Goal: Task Accomplishment & Management: Complete application form

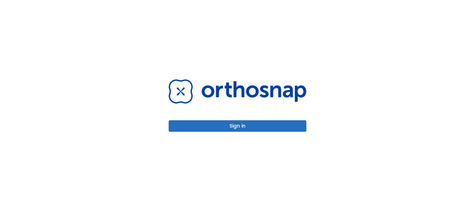
click at [246, 124] on button "Sign in" at bounding box center [238, 125] width 138 height 11
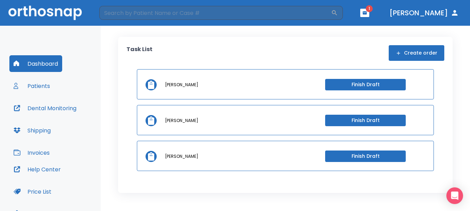
click at [369, 15] on button "button" at bounding box center [364, 13] width 9 height 8
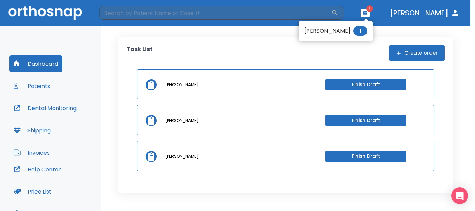
click at [359, 31] on li "[PERSON_NAME] 1" at bounding box center [336, 31] width 74 height 14
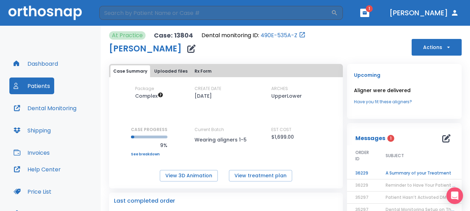
click at [391, 175] on td "A Summary of your Treatment" at bounding box center [420, 173] width 87 height 12
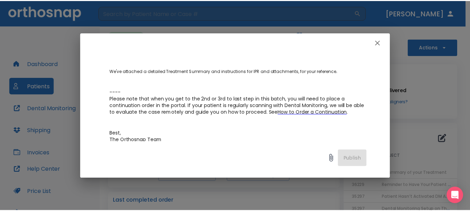
scroll to position [25, 0]
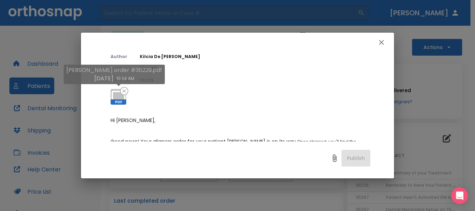
click at [119, 96] on icon at bounding box center [118, 97] width 17 height 17
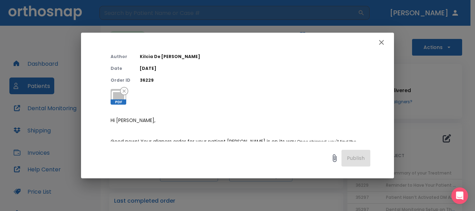
click at [380, 41] on icon "button" at bounding box center [381, 42] width 5 height 5
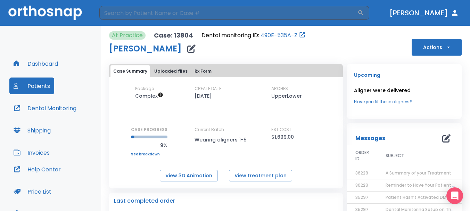
click at [62, 60] on button "Dashboard" at bounding box center [35, 63] width 53 height 17
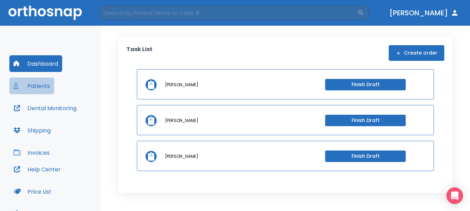
click at [38, 88] on button "Patients" at bounding box center [31, 85] width 45 height 17
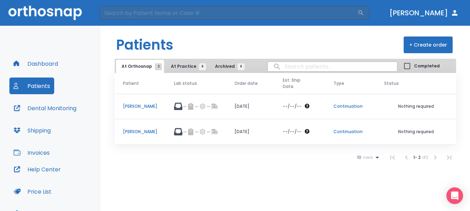
click at [145, 129] on p "Jesse Salazar" at bounding box center [140, 132] width 34 height 6
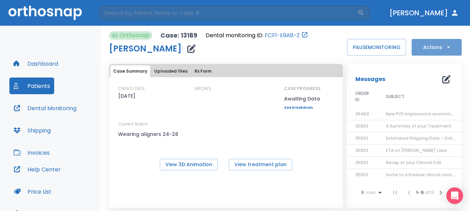
click at [431, 52] on button "Actions" at bounding box center [437, 47] width 50 height 17
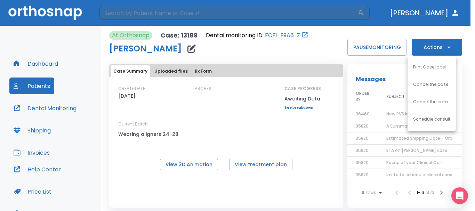
click at [431, 51] on div at bounding box center [237, 105] width 475 height 211
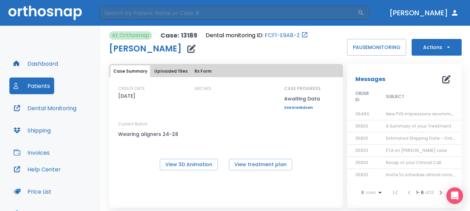
click at [426, 52] on button "Actions" at bounding box center [437, 47] width 50 height 17
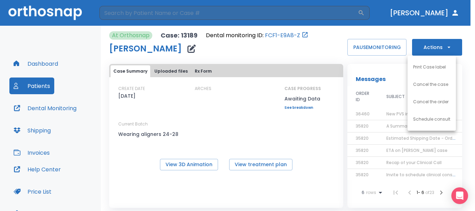
click at [316, 123] on div at bounding box center [237, 105] width 475 height 211
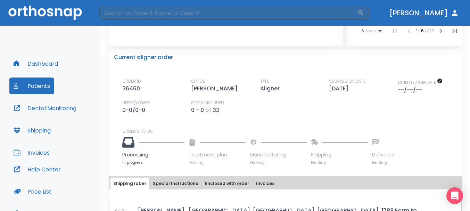
scroll to position [174, 0]
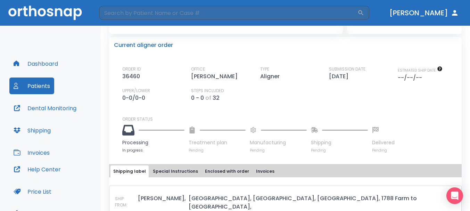
click at [48, 109] on button "Dental Monitoring" at bounding box center [44, 108] width 71 height 17
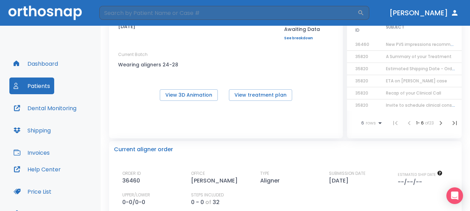
scroll to position [0, 0]
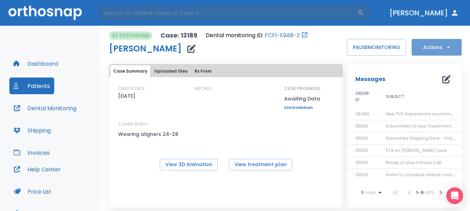
click at [435, 48] on button "Actions" at bounding box center [437, 47] width 50 height 17
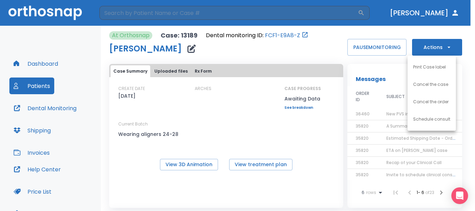
click at [271, 134] on div at bounding box center [237, 105] width 475 height 211
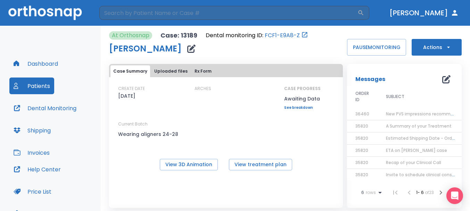
click at [50, 64] on button "Dashboard" at bounding box center [35, 63] width 53 height 17
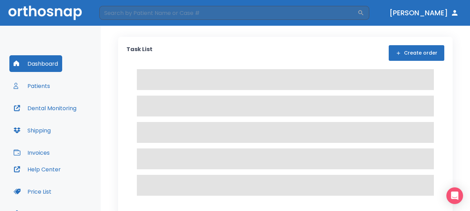
click at [410, 57] on button "Create order" at bounding box center [417, 53] width 56 height 16
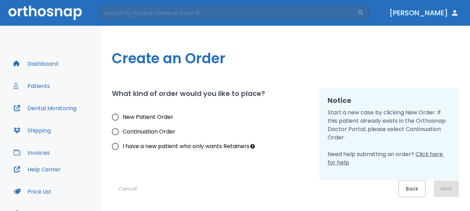
click at [122, 132] on input "Continuation Order" at bounding box center [115, 131] width 15 height 15
radio input "true"
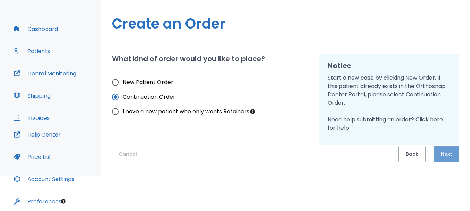
click at [435, 148] on button "Next" at bounding box center [446, 154] width 25 height 17
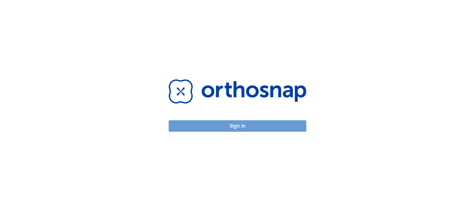
click at [227, 128] on button "Sign in" at bounding box center [238, 125] width 138 height 11
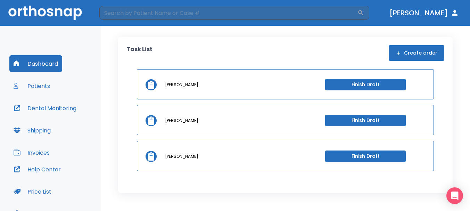
click at [409, 58] on button "Create order" at bounding box center [417, 53] width 56 height 16
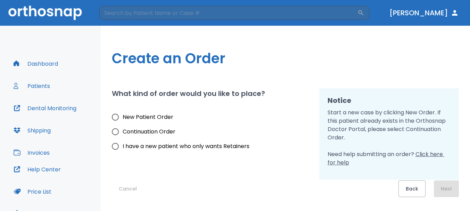
click at [163, 129] on span "Continuation Order" at bounding box center [149, 132] width 53 height 8
click at [123, 129] on input "Continuation Order" at bounding box center [115, 131] width 15 height 15
radio input "true"
click at [443, 187] on button "Next" at bounding box center [446, 188] width 25 height 17
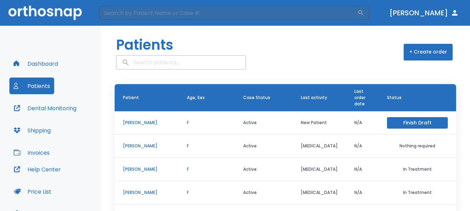
click at [178, 63] on input "search" at bounding box center [180, 63] width 129 height 14
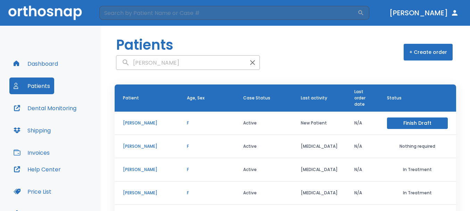
type input "sal"
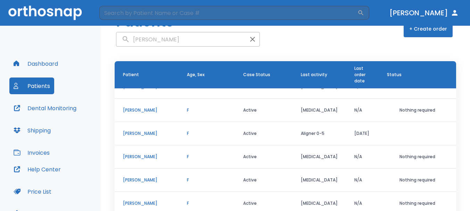
scroll to position [71, 0]
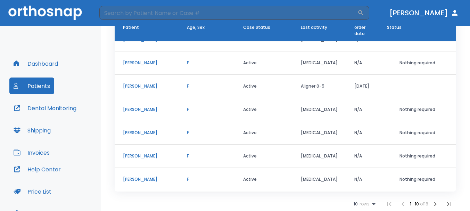
click at [431, 203] on icon "button" at bounding box center [435, 204] width 8 height 8
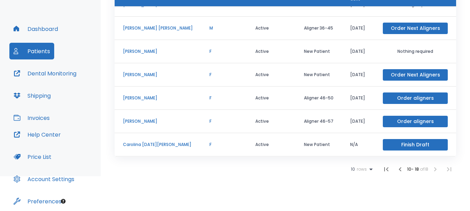
scroll to position [1, 0]
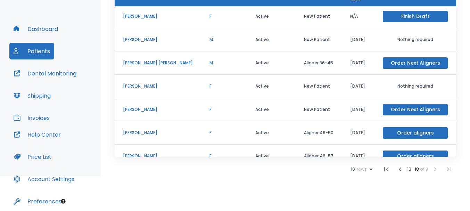
click at [142, 40] on p "Jesse Salazar" at bounding box center [158, 39] width 70 height 6
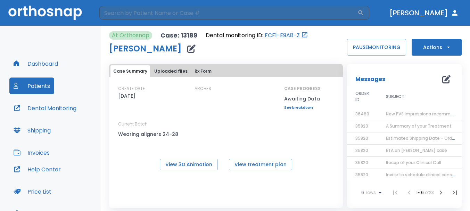
click at [433, 43] on button "Actions" at bounding box center [437, 47] width 50 height 17
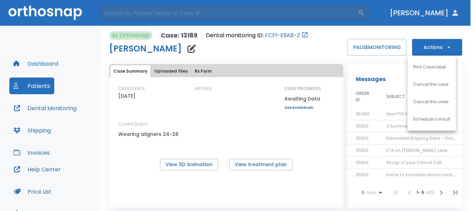
click at [433, 43] on div at bounding box center [237, 105] width 475 height 211
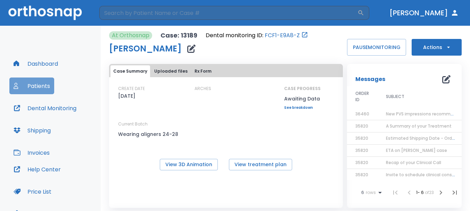
click at [39, 83] on button "Patients" at bounding box center [31, 85] width 45 height 17
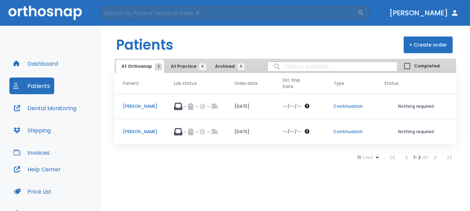
click at [350, 129] on p "Continuation" at bounding box center [351, 132] width 34 height 6
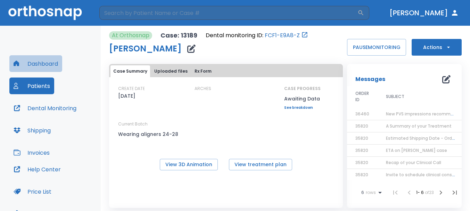
click at [42, 64] on button "Dashboard" at bounding box center [35, 63] width 53 height 17
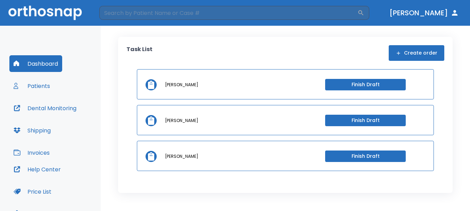
click at [419, 52] on button "Create order" at bounding box center [417, 53] width 56 height 16
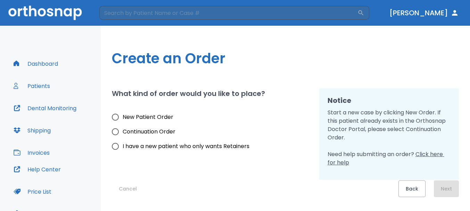
click at [130, 133] on span "Continuation Order" at bounding box center [149, 132] width 53 height 8
click at [123, 133] on input "Continuation Order" at bounding box center [115, 131] width 15 height 15
radio input "true"
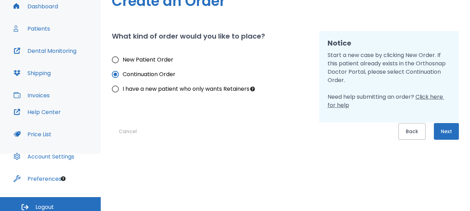
scroll to position [62, 0]
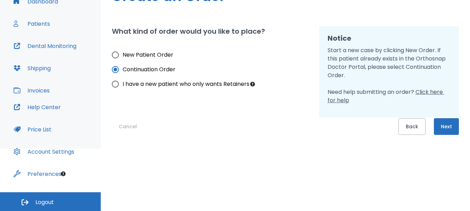
click at [441, 130] on button "Next" at bounding box center [446, 126] width 25 height 17
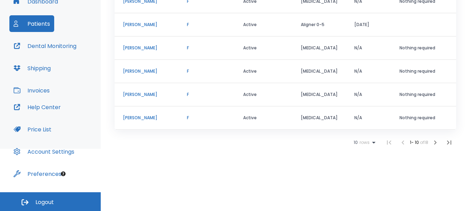
scroll to position [70, 0]
click at [431, 140] on icon "button" at bounding box center [435, 142] width 8 height 8
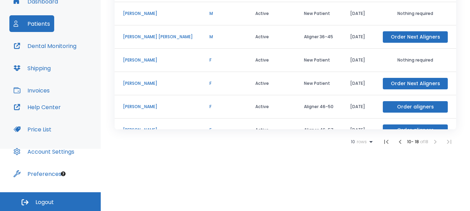
click at [136, 11] on p "Jesse Salazar" at bounding box center [158, 13] width 70 height 6
